Goal: Check status

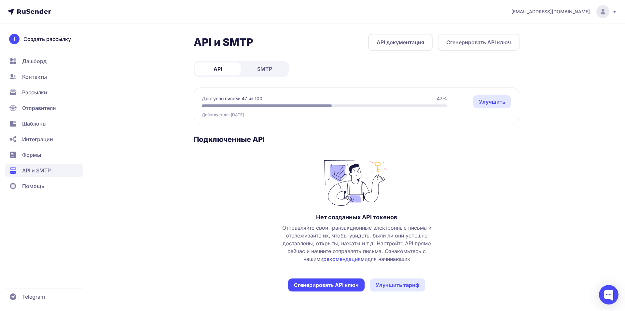
click at [272, 68] on span "SMTP" at bounding box center [264, 69] width 15 height 8
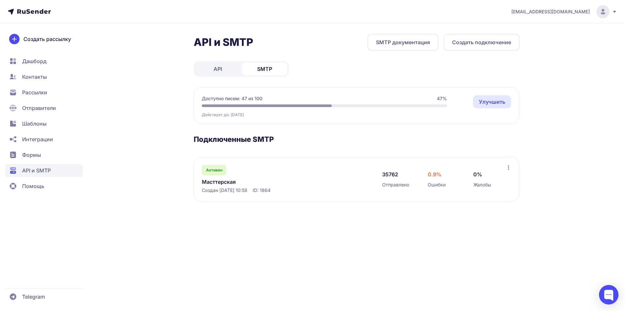
click at [217, 178] on link "Масттерская" at bounding box center [268, 182] width 133 height 8
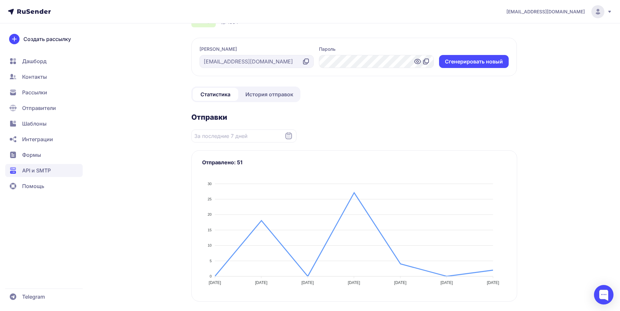
scroll to position [195, 0]
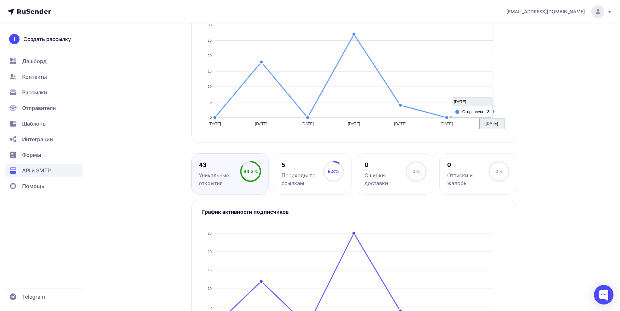
click at [492, 111] on div at bounding box center [354, 72] width 304 height 115
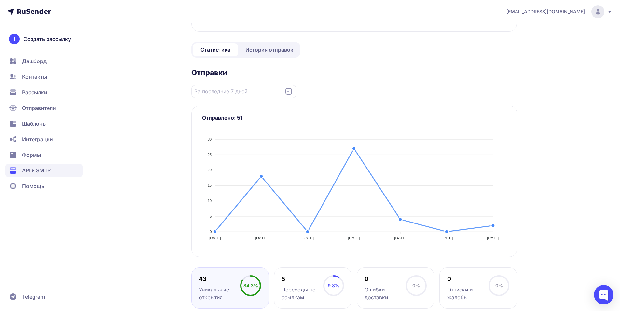
scroll to position [80, 0]
click at [263, 54] on span "История отправок" at bounding box center [269, 51] width 48 height 8
